Goal: Transaction & Acquisition: Download file/media

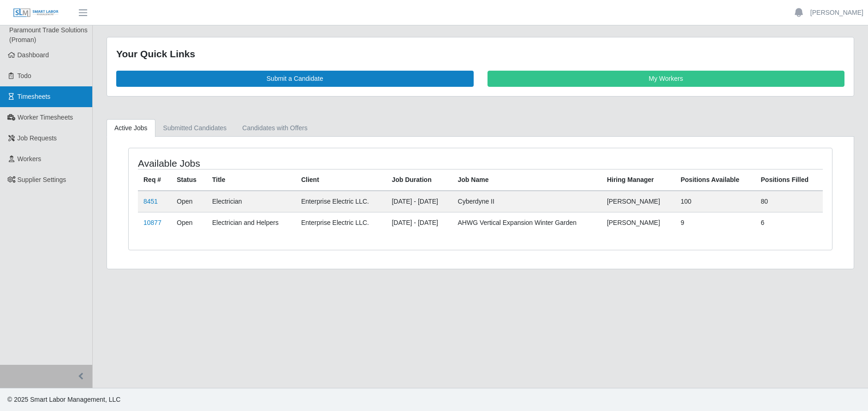
click at [39, 93] on span "Timesheets" at bounding box center [34, 96] width 33 height 7
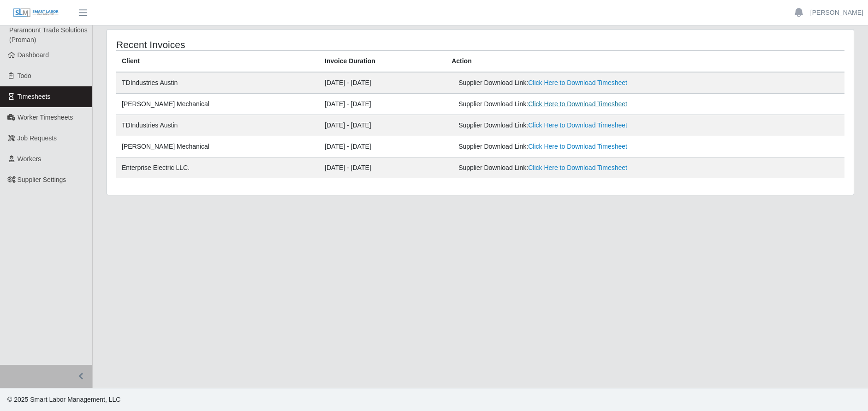
click at [556, 103] on link "Click Here to Download Timesheet" at bounding box center [577, 103] width 99 height 7
click at [27, 158] on span "Workers" at bounding box center [30, 158] width 24 height 7
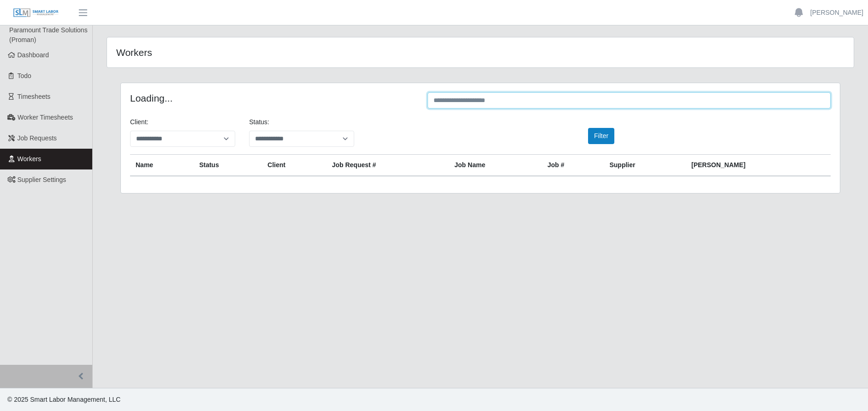
click at [464, 99] on input "text" at bounding box center [629, 100] width 403 height 16
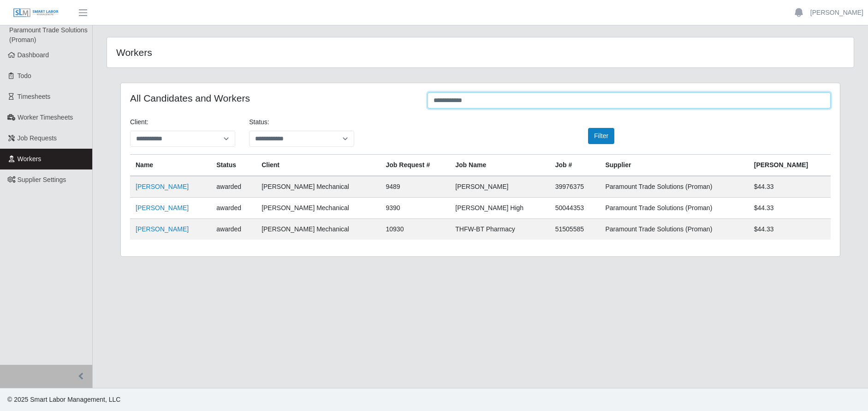
type input "**********"
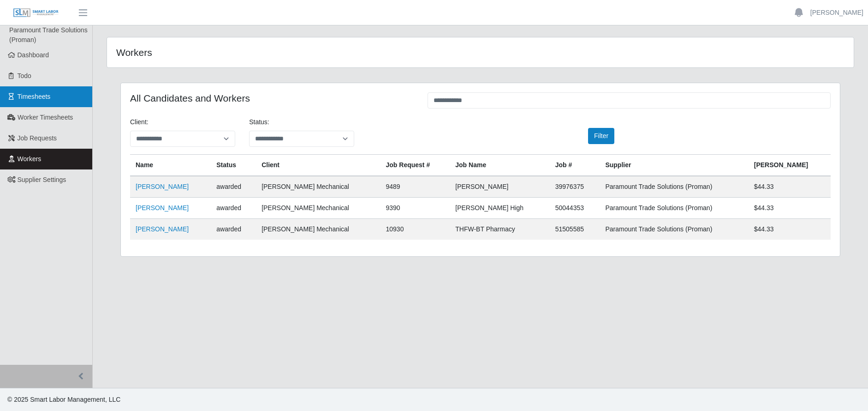
click at [30, 92] on link "Timesheets" at bounding box center [46, 96] width 92 height 21
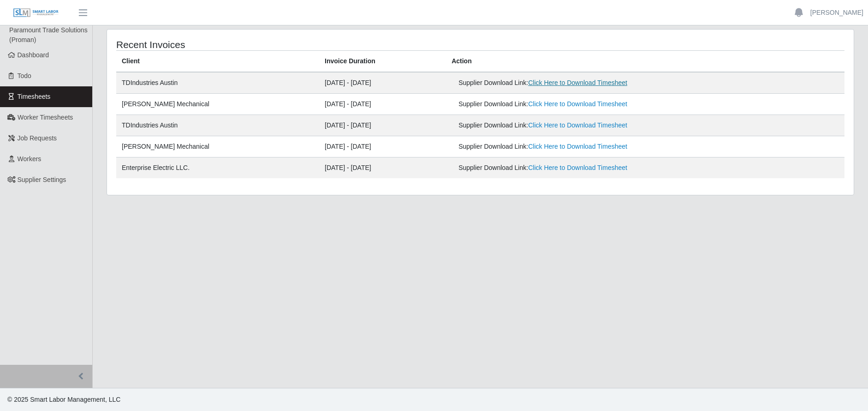
click at [562, 80] on link "Click Here to Download Timesheet" at bounding box center [577, 82] width 99 height 7
drag, startPoint x: 30, startPoint y: 158, endPoint x: 164, endPoint y: 145, distance: 135.3
click at [30, 158] on span "Workers" at bounding box center [30, 158] width 24 height 7
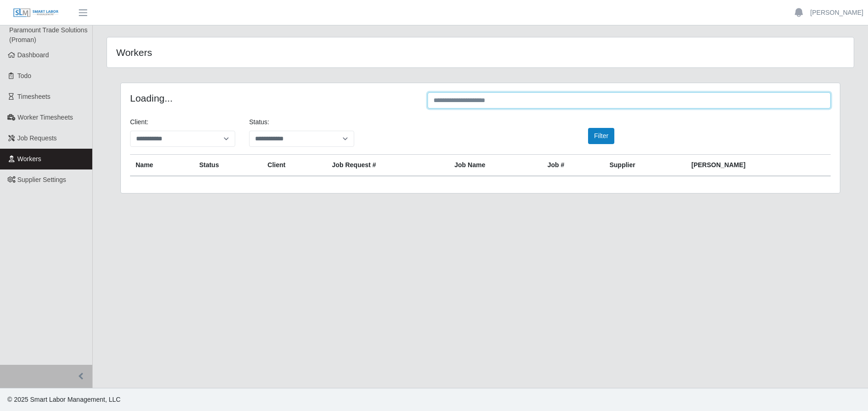
click at [470, 96] on input "text" at bounding box center [629, 100] width 403 height 16
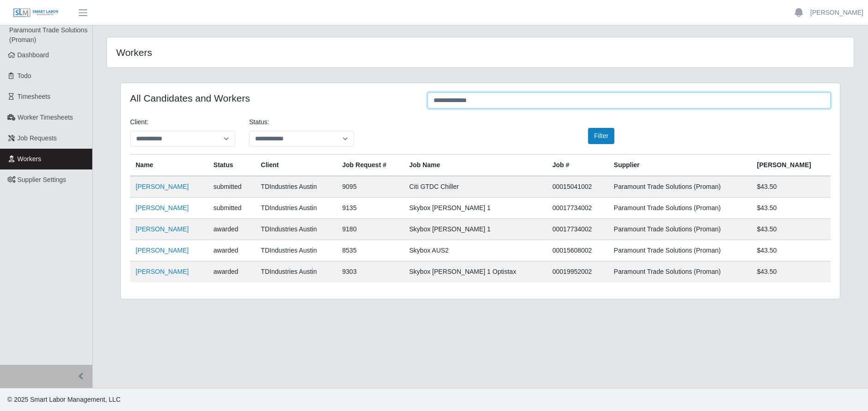
drag, startPoint x: 444, startPoint y: 103, endPoint x: 410, endPoint y: 103, distance: 33.7
click at [410, 103] on div "**********" at bounding box center [480, 101] width 715 height 18
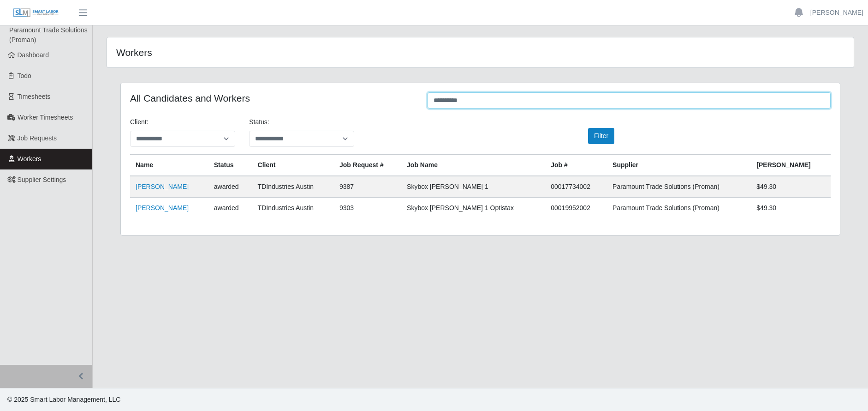
drag, startPoint x: 473, startPoint y: 99, endPoint x: 367, endPoint y: 107, distance: 106.0
click at [367, 107] on div "**********" at bounding box center [480, 101] width 715 height 18
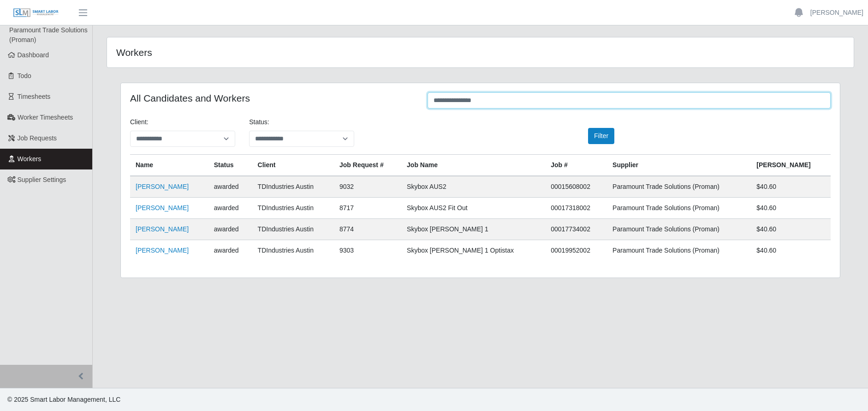
type input "**********"
click at [839, 12] on link "[PERSON_NAME]" at bounding box center [836, 13] width 53 height 10
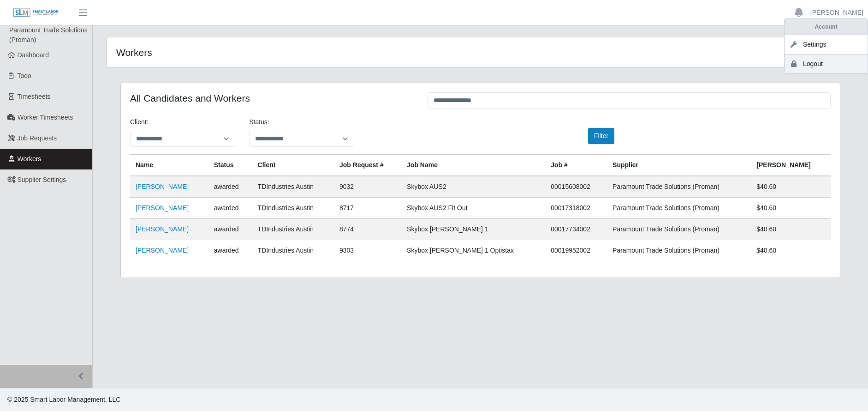
click at [814, 62] on link "Logout" at bounding box center [826, 63] width 83 height 19
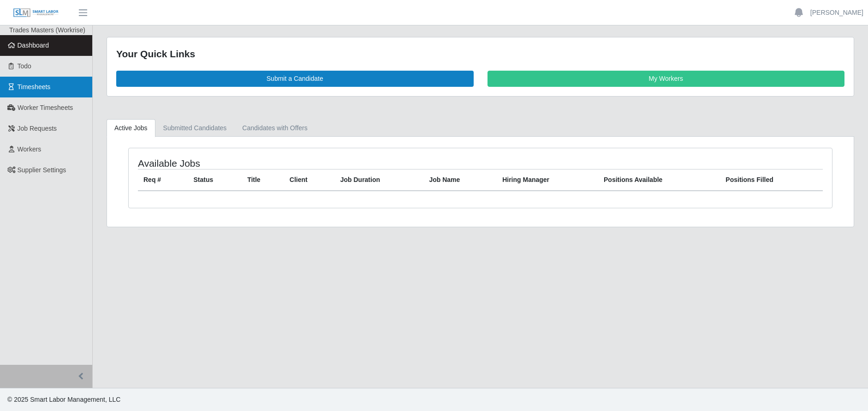
click at [38, 86] on span "Timesheets" at bounding box center [34, 86] width 33 height 7
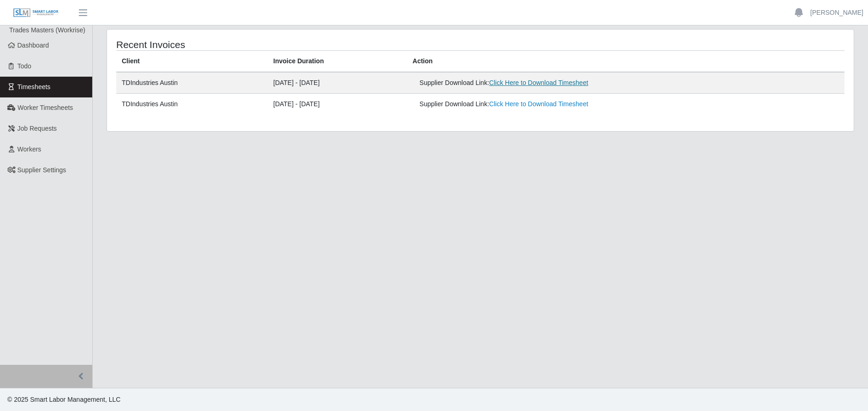
click at [572, 82] on link "Click Here to Download Timesheet" at bounding box center [538, 82] width 99 height 7
click at [827, 12] on link "[PERSON_NAME]" at bounding box center [836, 13] width 53 height 10
click at [814, 59] on link "Logout" at bounding box center [826, 63] width 83 height 19
